Goal: Navigation & Orientation: Find specific page/section

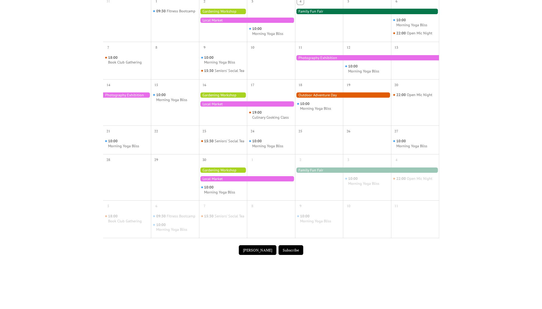
scroll to position [197, 0]
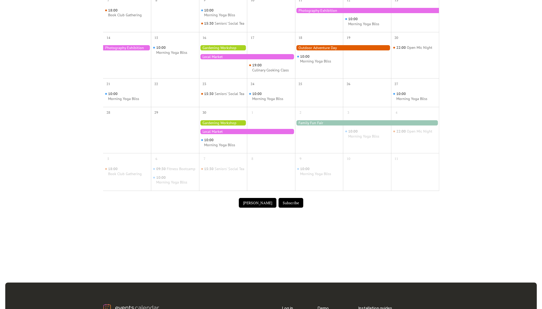
click at [229, 134] on div at bounding box center [247, 131] width 96 height 5
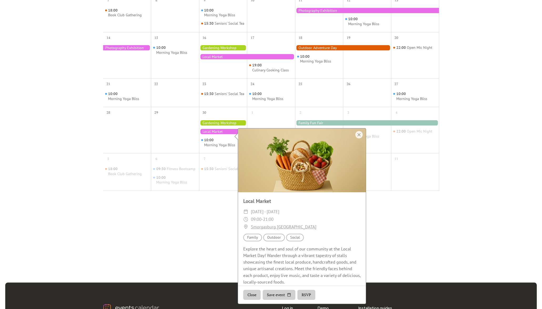
scroll to position [0, 0]
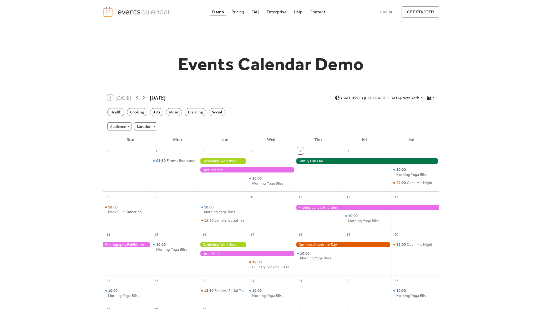
click at [430, 97] on icon at bounding box center [429, 98] width 4 height 4
click at [423, 116] on span "Cards" at bounding box center [422, 116] width 9 height 6
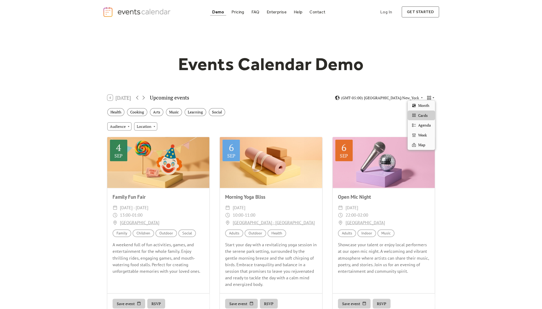
click at [430, 122] on span "Agenda" at bounding box center [424, 125] width 13 height 6
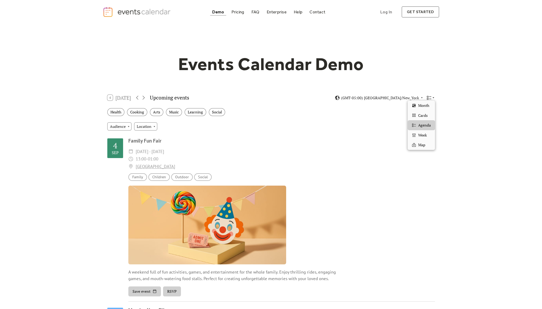
click at [430, 95] on icon at bounding box center [428, 97] width 5 height 5
click at [419, 138] on div "Week" at bounding box center [420, 135] width 27 height 10
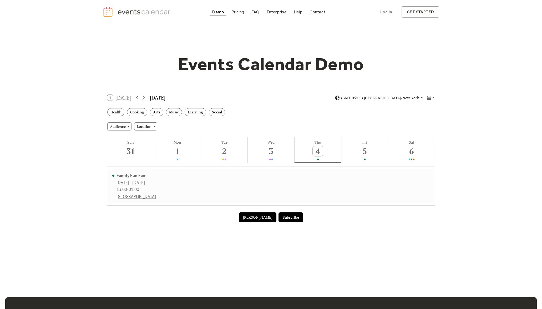
click at [126, 180] on div "[DATE] - [DATE]" at bounding box center [135, 183] width 39 height 6
click at [126, 175] on div "Family Fun Fair" at bounding box center [135, 176] width 39 height 6
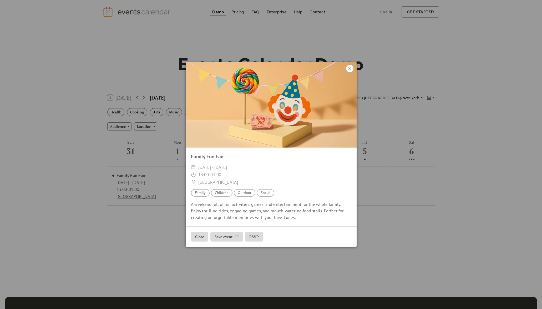
click at [348, 66] on icon at bounding box center [349, 68] width 6 height 6
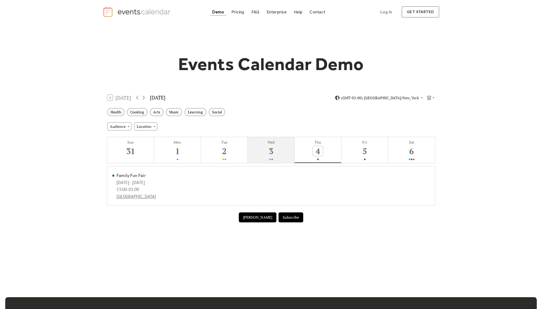
click at [268, 146] on div "3" at bounding box center [271, 151] width 10 height 10
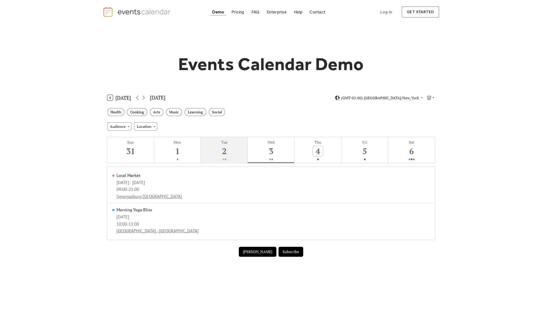
click at [214, 150] on button "Tue 2" at bounding box center [224, 150] width 47 height 26
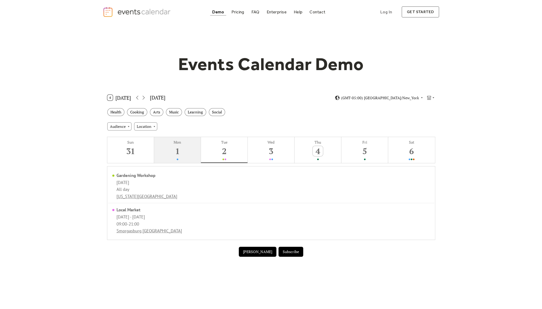
click at [178, 152] on div "1" at bounding box center [177, 151] width 10 height 10
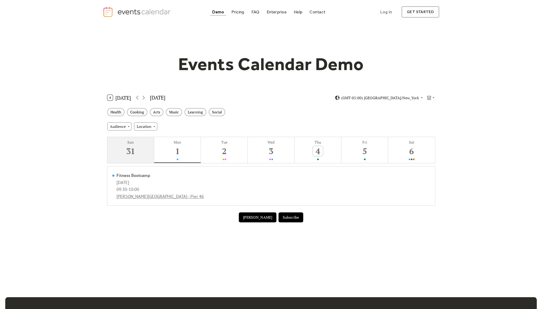
click at [147, 151] on button "Sun 31" at bounding box center [130, 150] width 47 height 26
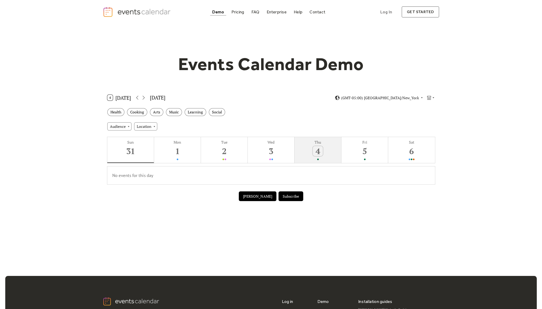
click at [333, 151] on button "Thu 4" at bounding box center [317, 150] width 47 height 26
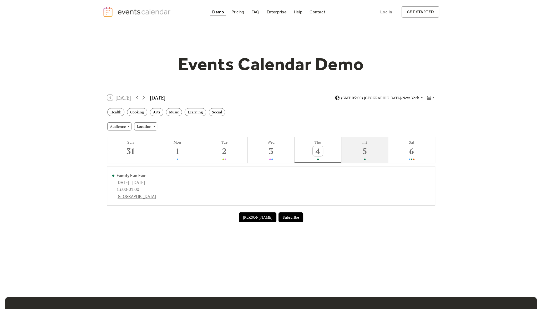
click at [377, 156] on button "Fri 5" at bounding box center [364, 150] width 47 height 26
click at [409, 150] on div "6" at bounding box center [411, 151] width 10 height 10
